Goal: Check status: Check status

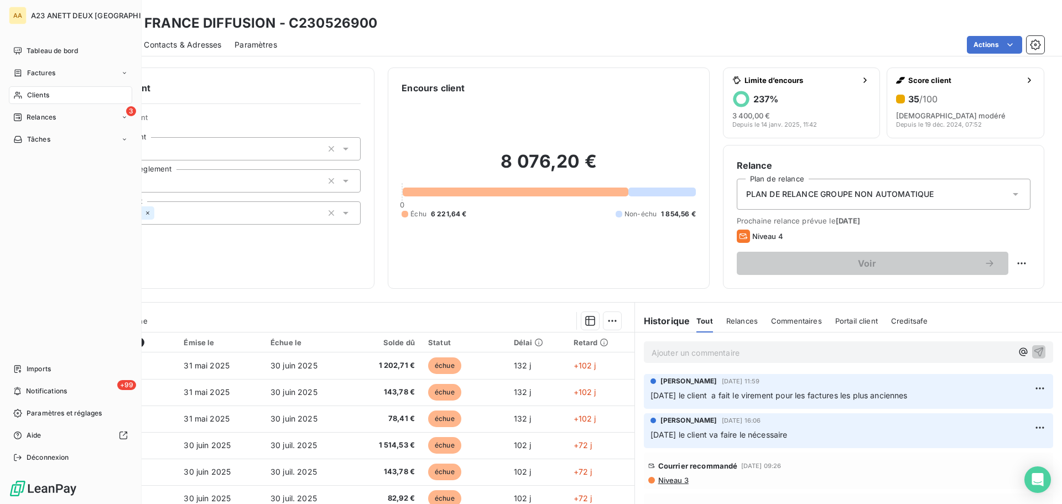
click at [58, 96] on div "Clients" at bounding box center [70, 95] width 123 height 18
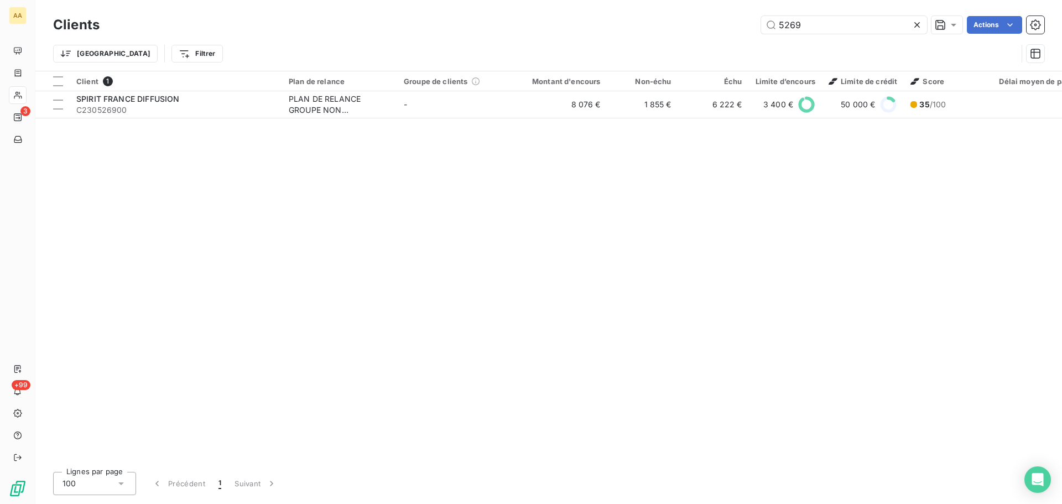
drag, startPoint x: 833, startPoint y: 33, endPoint x: 712, endPoint y: 35, distance: 120.7
click at [713, 35] on div "Clients 5269 Actions" at bounding box center [549, 24] width 992 height 23
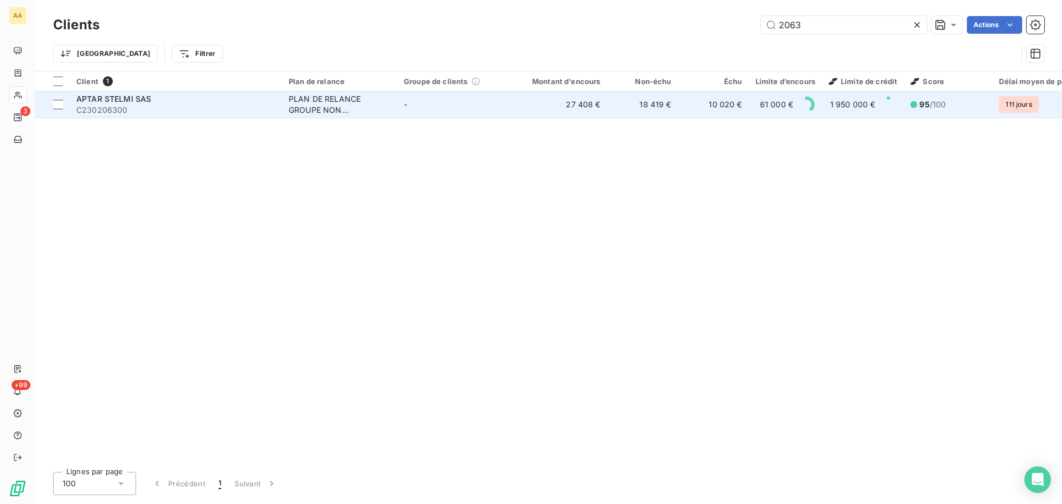
type input "2063"
click at [134, 101] on span "APTAR STELMI SAS" at bounding box center [113, 98] width 75 height 9
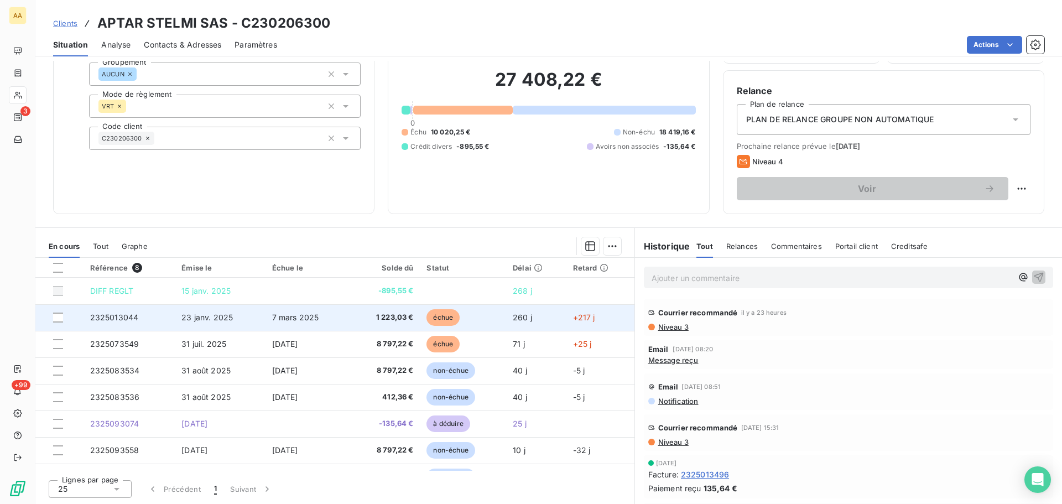
click at [124, 319] on span "2325013044" at bounding box center [114, 317] width 49 height 9
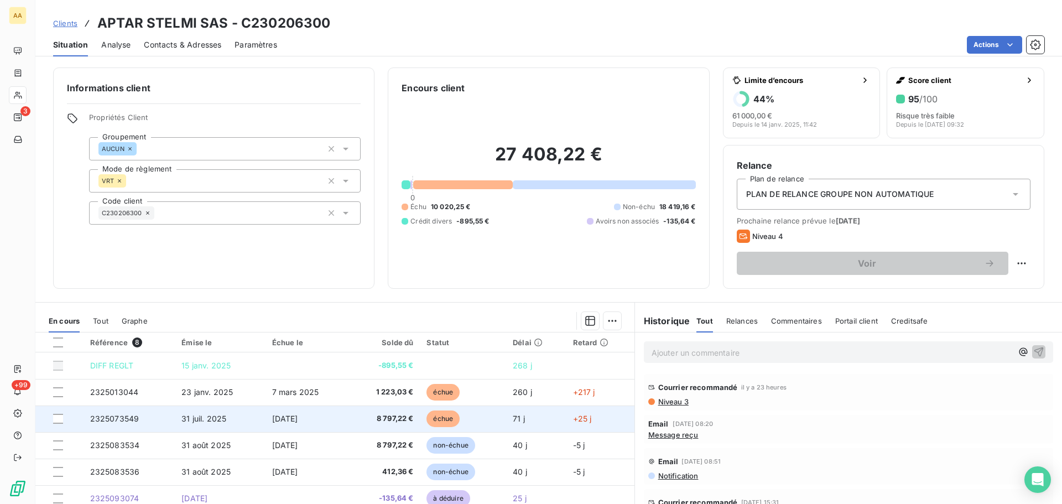
click at [126, 419] on span "2325073549" at bounding box center [114, 418] width 49 height 9
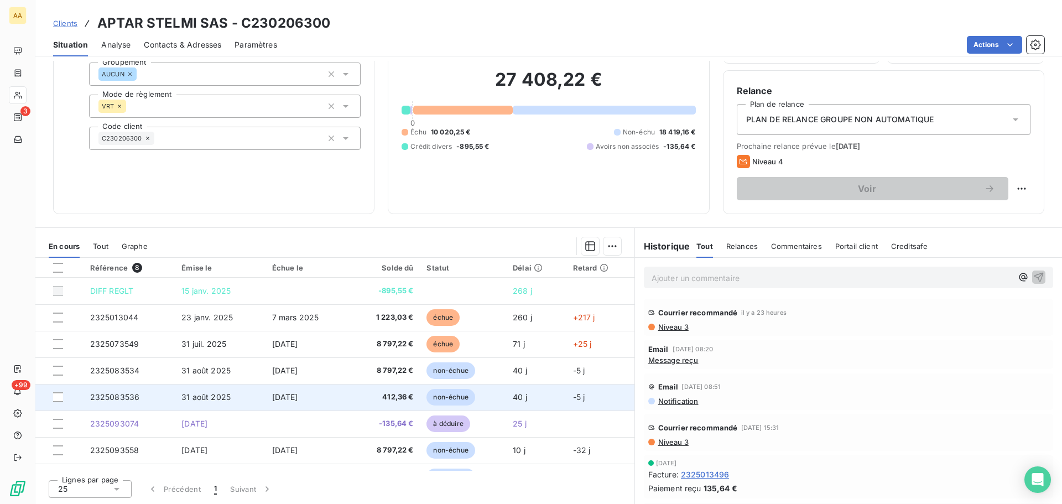
scroll to position [19, 0]
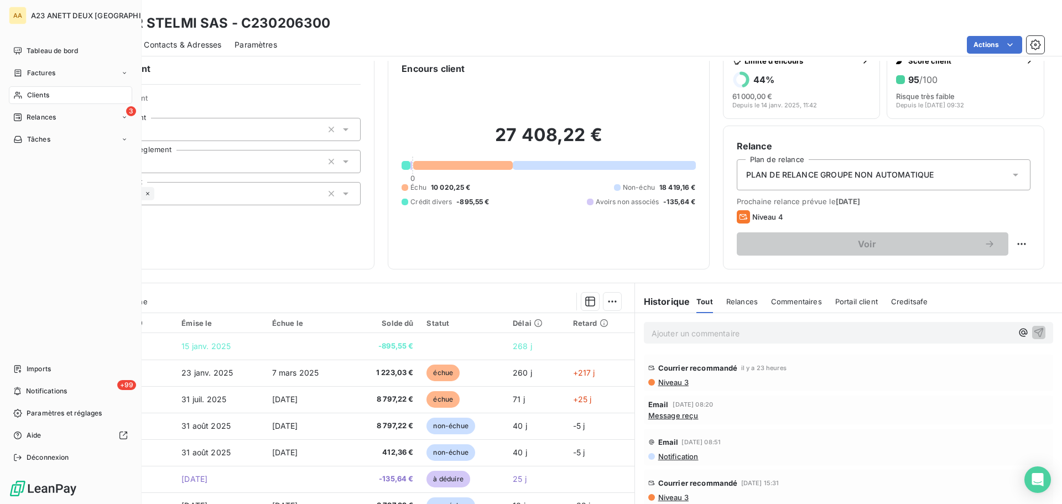
click at [43, 101] on div "Clients" at bounding box center [70, 95] width 123 height 18
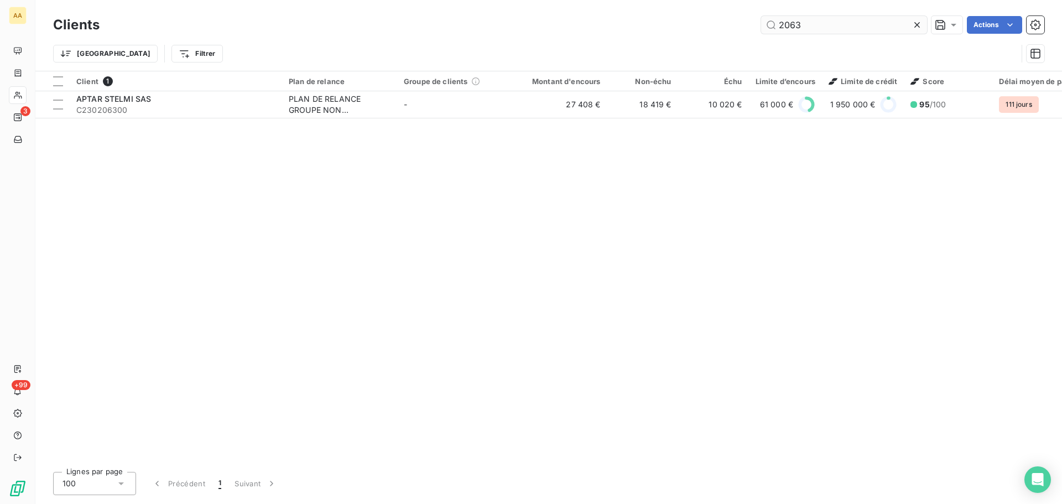
drag, startPoint x: 820, startPoint y: 25, endPoint x: 780, endPoint y: 27, distance: 39.3
click at [780, 27] on input "2063" at bounding box center [844, 25] width 166 height 18
type input "2064"
click at [182, 118] on table "Client 1 Plan de relance Groupe de clients Montant d'encours Non-échu Échu Limi…" at bounding box center [698, 94] width 1326 height 47
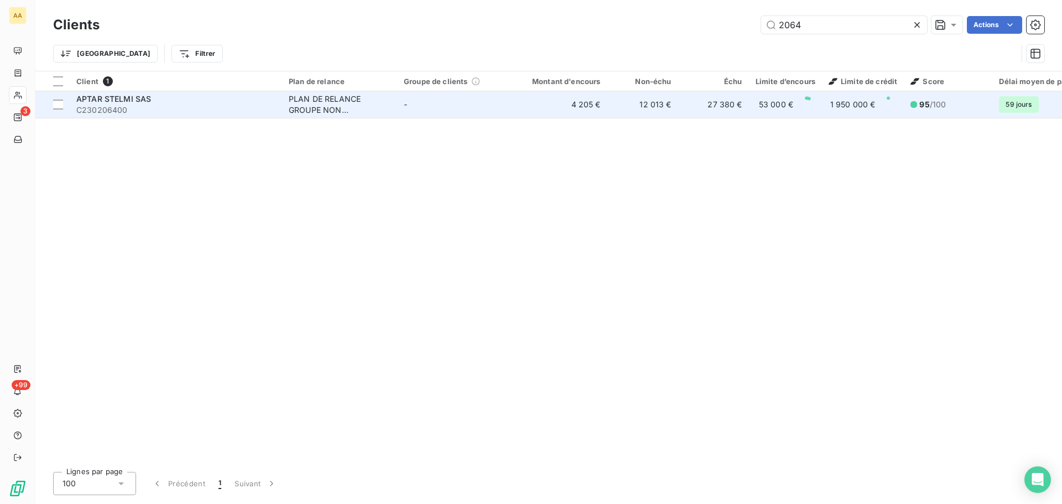
click at [175, 105] on span "C230206400" at bounding box center [175, 110] width 199 height 11
